Goal: Check status

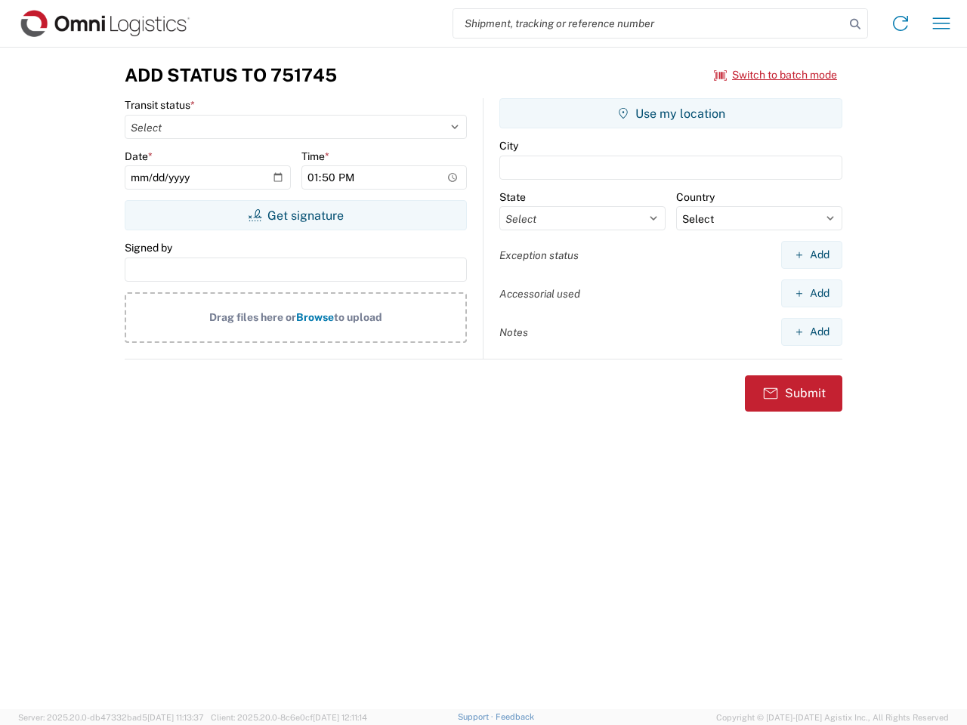
click at [649, 23] on input "search" at bounding box center [648, 23] width 391 height 29
click at [855, 24] on icon at bounding box center [855, 24] width 21 height 21
click at [901, 23] on icon at bounding box center [901, 23] width 24 height 24
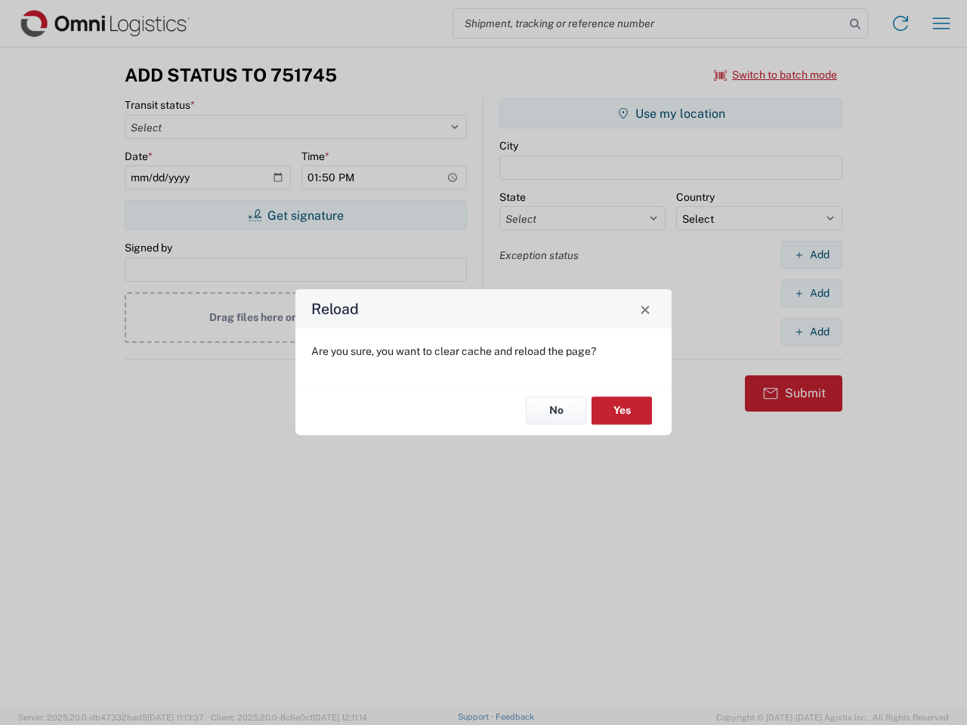
click at [941, 23] on div "Reload Are you sure, you want to clear cache and reload the page? No Yes" at bounding box center [483, 362] width 967 height 725
click at [776, 75] on div "Reload Are you sure, you want to clear cache and reload the page? No Yes" at bounding box center [483, 362] width 967 height 725
click at [295, 215] on div "Reload Are you sure, you want to clear cache and reload the page? No Yes" at bounding box center [483, 362] width 967 height 725
click at [671, 113] on div "Reload Are you sure, you want to clear cache and reload the page? No Yes" at bounding box center [483, 362] width 967 height 725
click at [812, 255] on div "Reload Are you sure, you want to clear cache and reload the page? No Yes" at bounding box center [483, 362] width 967 height 725
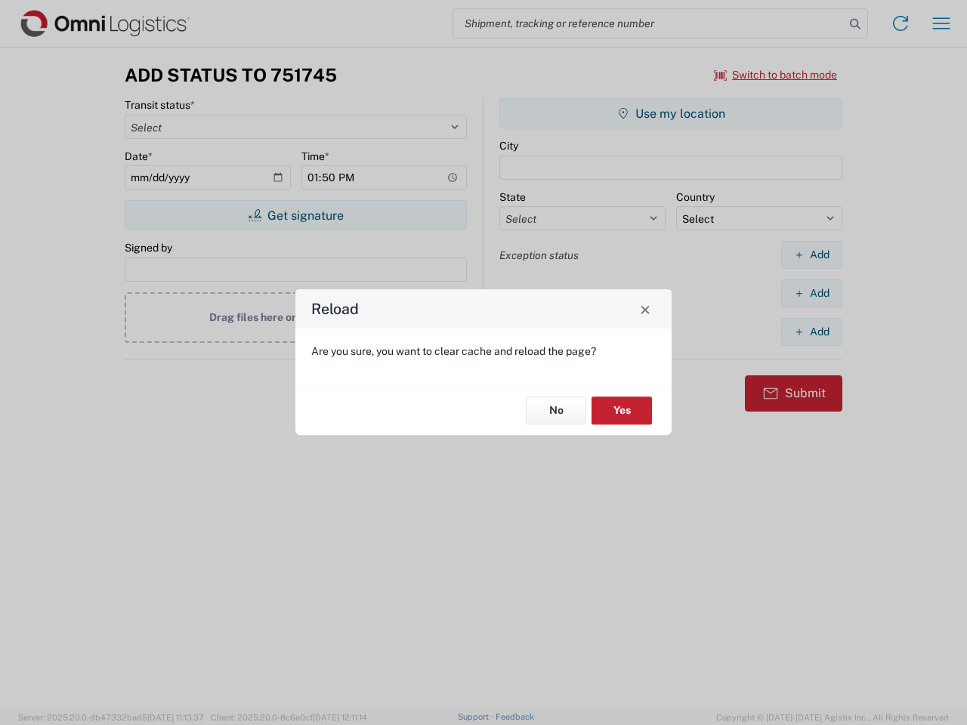
click at [812, 293] on div "Reload Are you sure, you want to clear cache and reload the page? No Yes" at bounding box center [483, 362] width 967 height 725
click at [812, 332] on div "Reload Are you sure, you want to clear cache and reload the page? No Yes" at bounding box center [483, 362] width 967 height 725
